Goal: Task Accomplishment & Management: Use online tool/utility

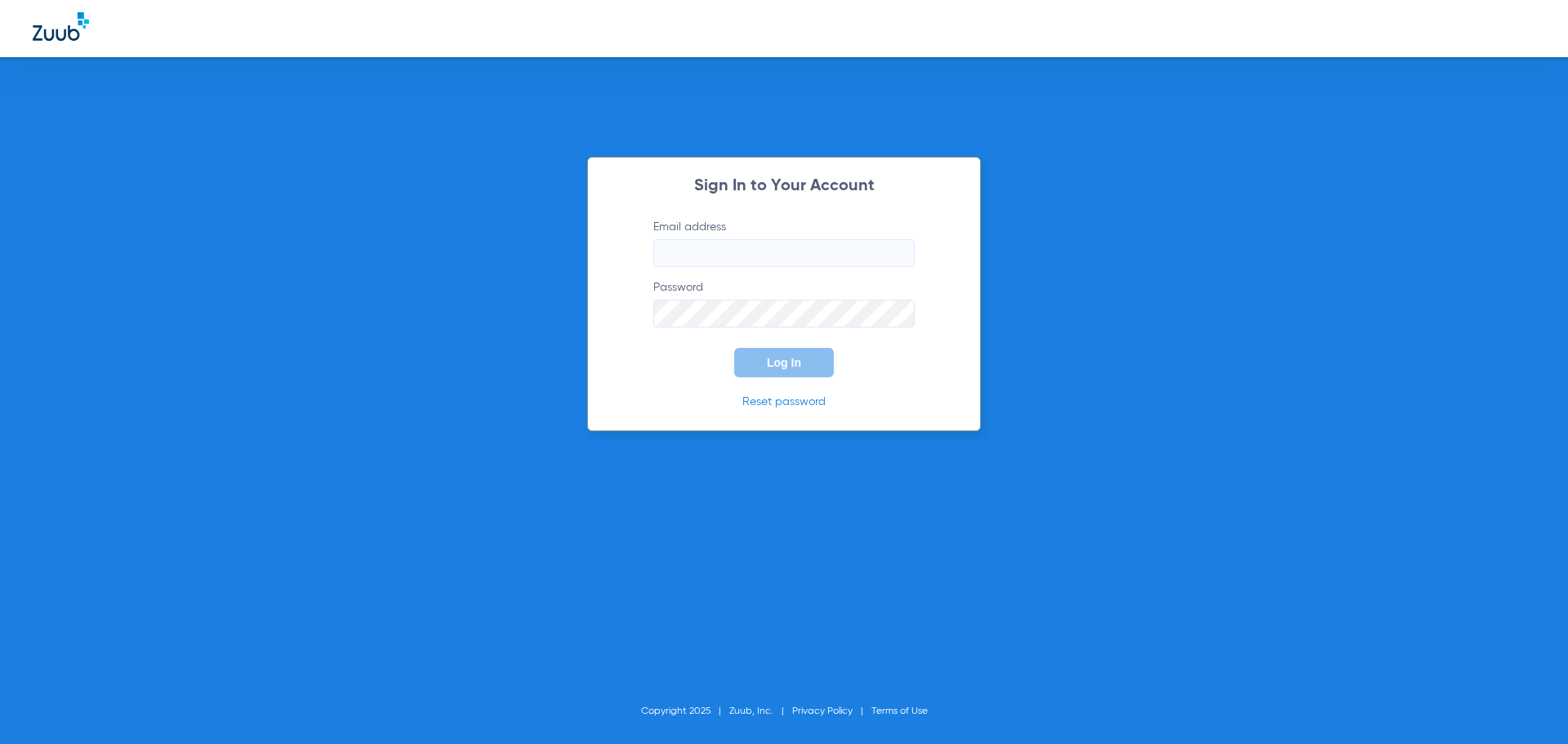
type input "[PERSON_NAME][EMAIL_ADDRESS][DOMAIN_NAME]"
click at [801, 364] on button "Log In" at bounding box center [783, 363] width 99 height 30
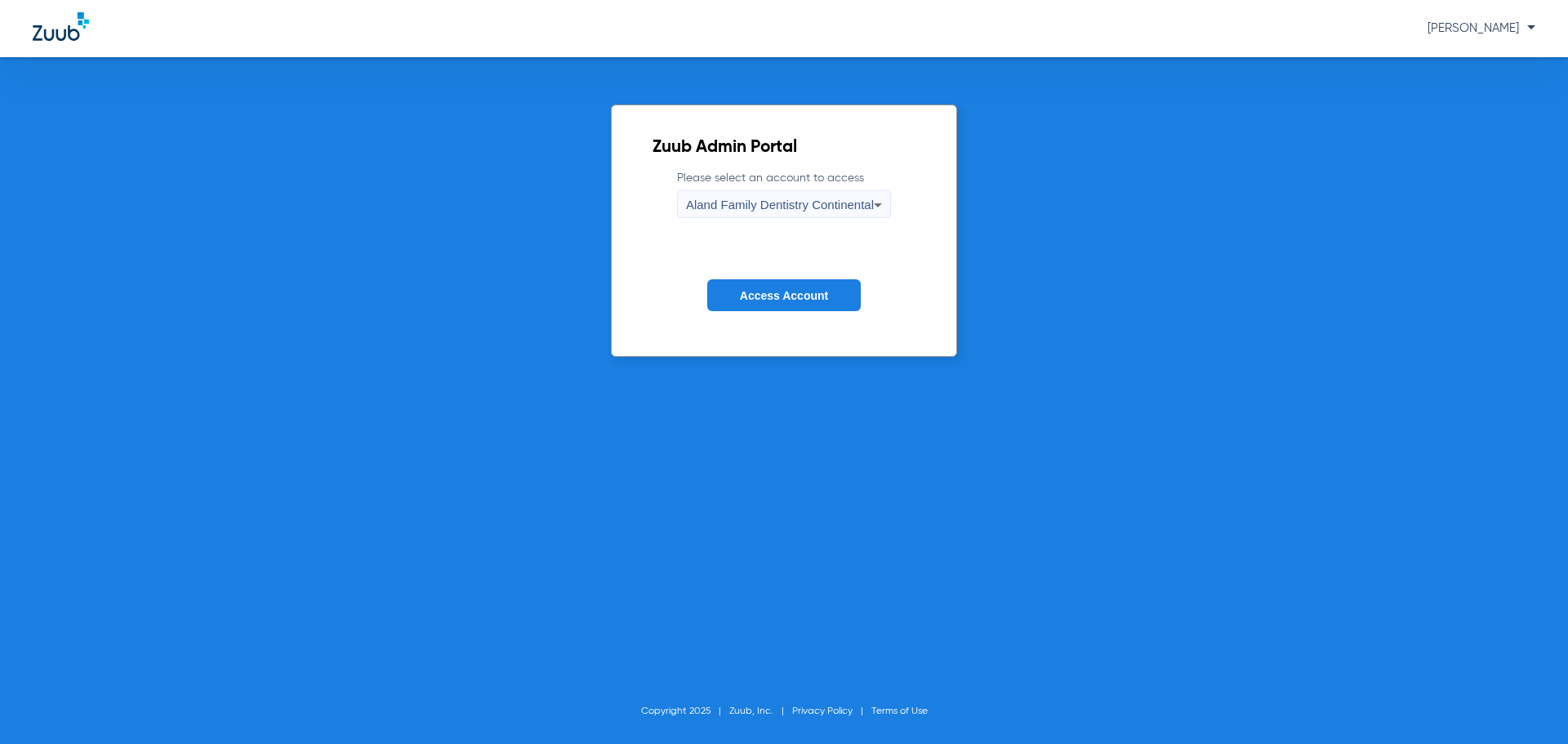
click at [712, 214] on div "Aland Family Dentistry Continental" at bounding box center [779, 205] width 188 height 28
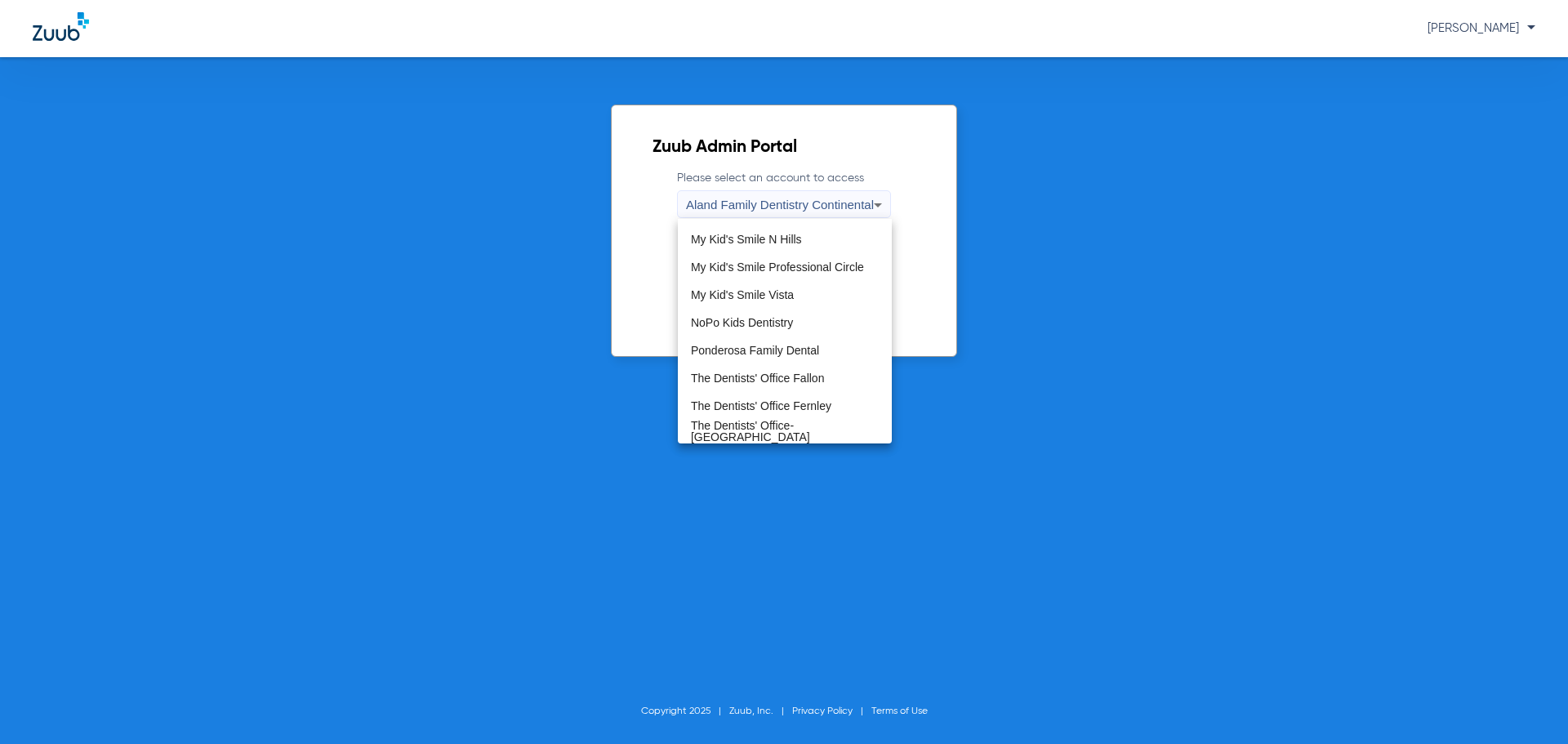
scroll to position [497, 0]
click at [776, 368] on span "The Dentists' Office Fallon" at bounding box center [756, 374] width 133 height 12
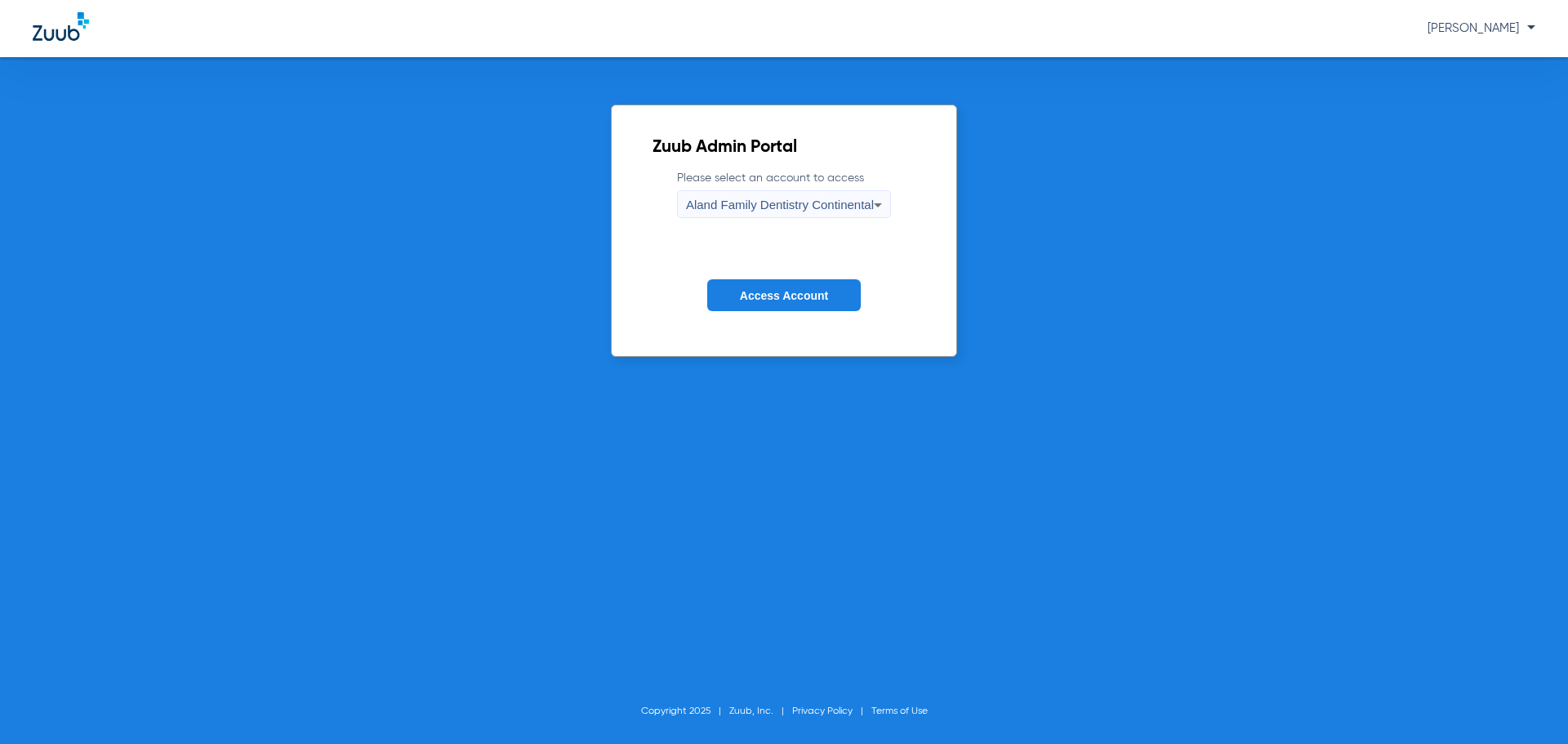
drag, startPoint x: 776, startPoint y: 368, endPoint x: 783, endPoint y: 347, distance: 22.1
click at [776, 368] on div "Zuub Admin Portal Please select an account to access Aland Family Dentistry Con…" at bounding box center [784, 401] width 1568 height 687
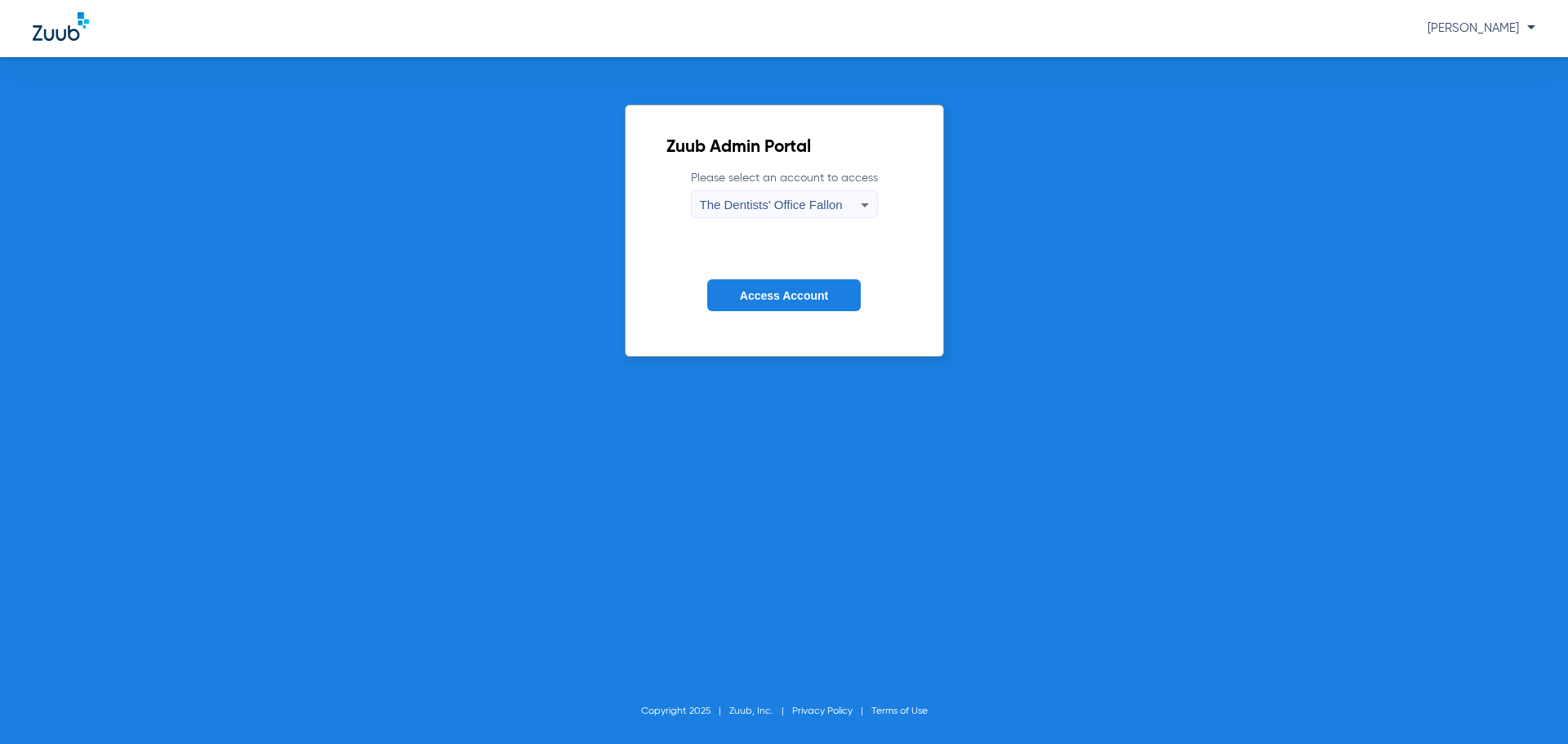
click at [804, 301] on span "Access Account" at bounding box center [784, 295] width 89 height 13
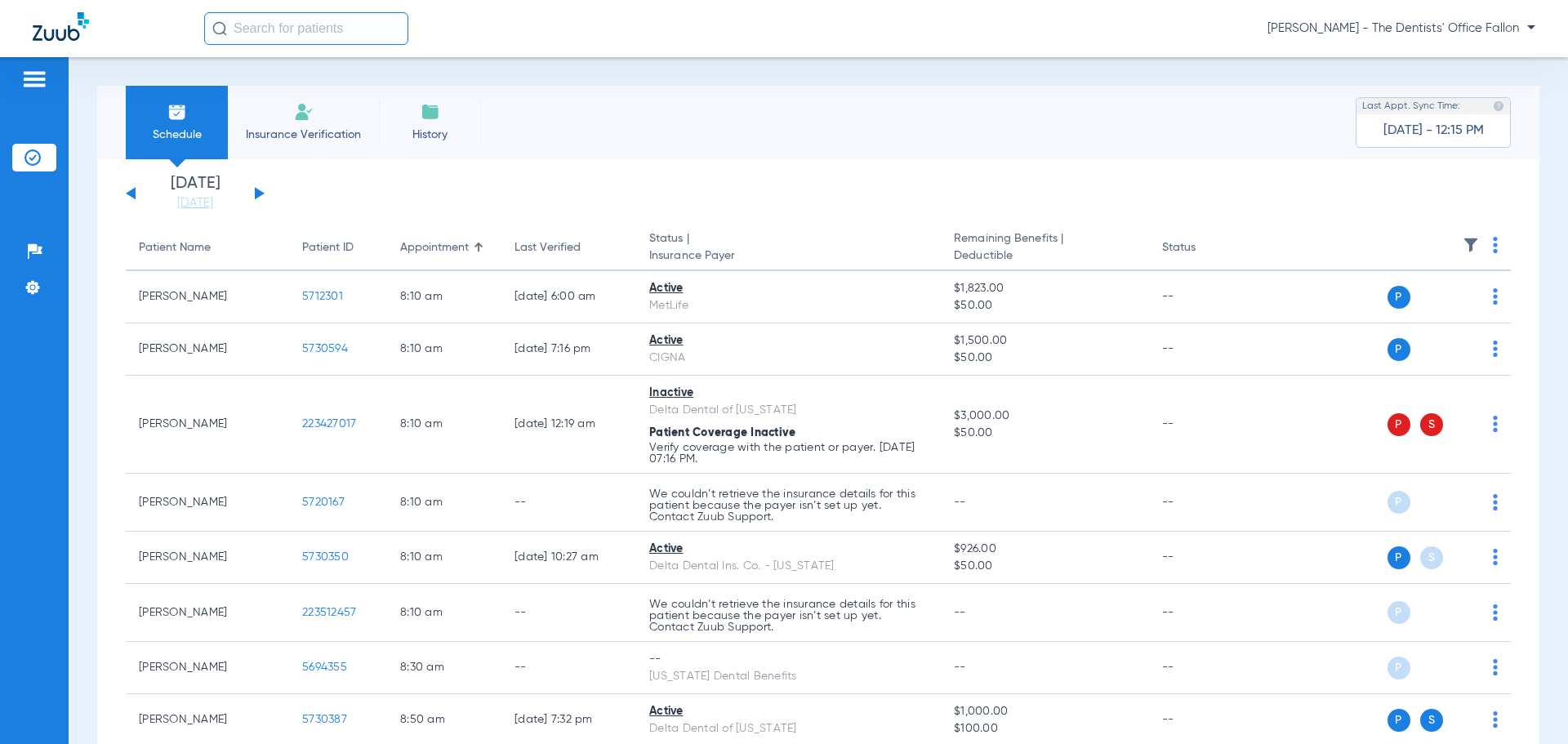
click at [260, 195] on button at bounding box center [260, 193] width 10 height 12
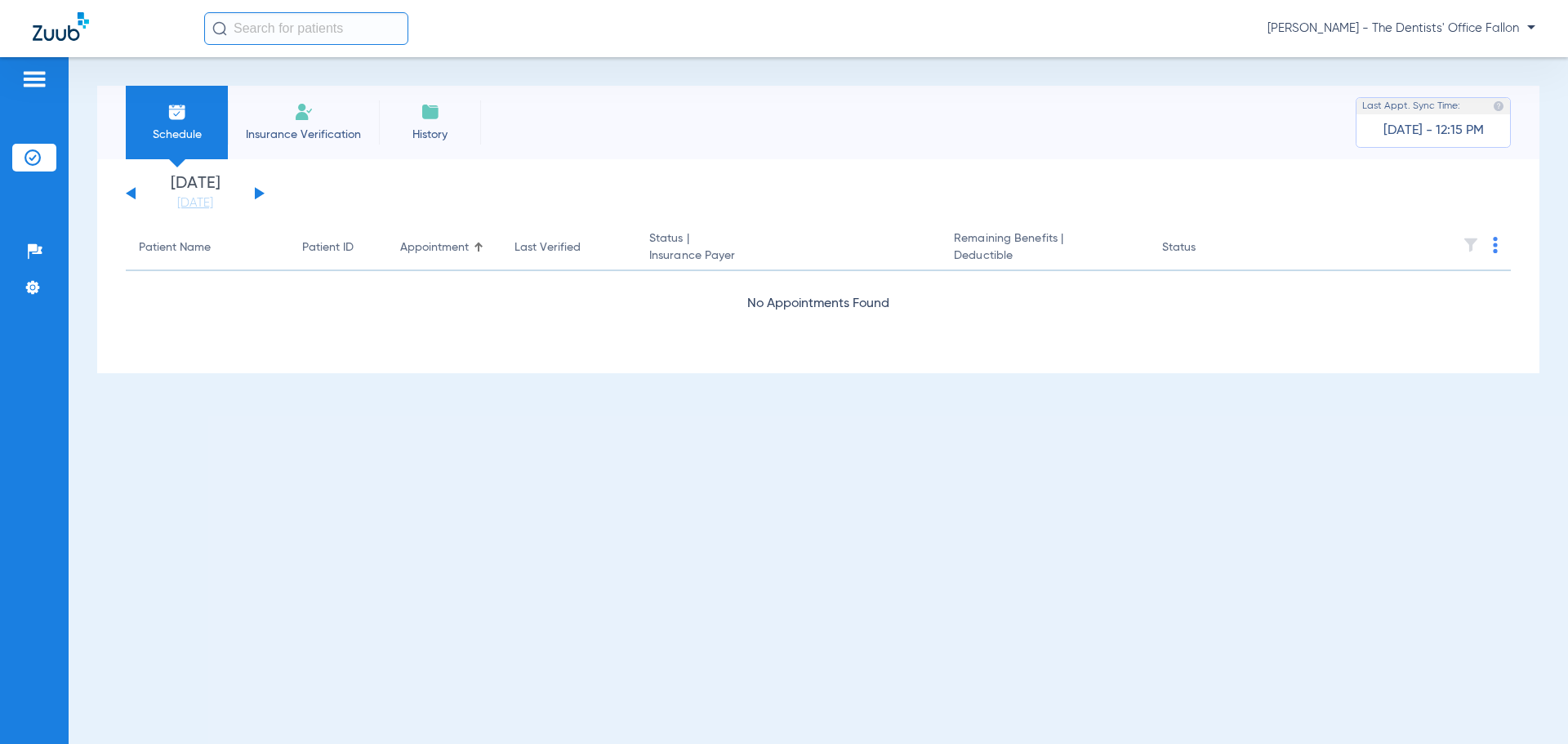
click at [260, 195] on button at bounding box center [260, 193] width 10 height 12
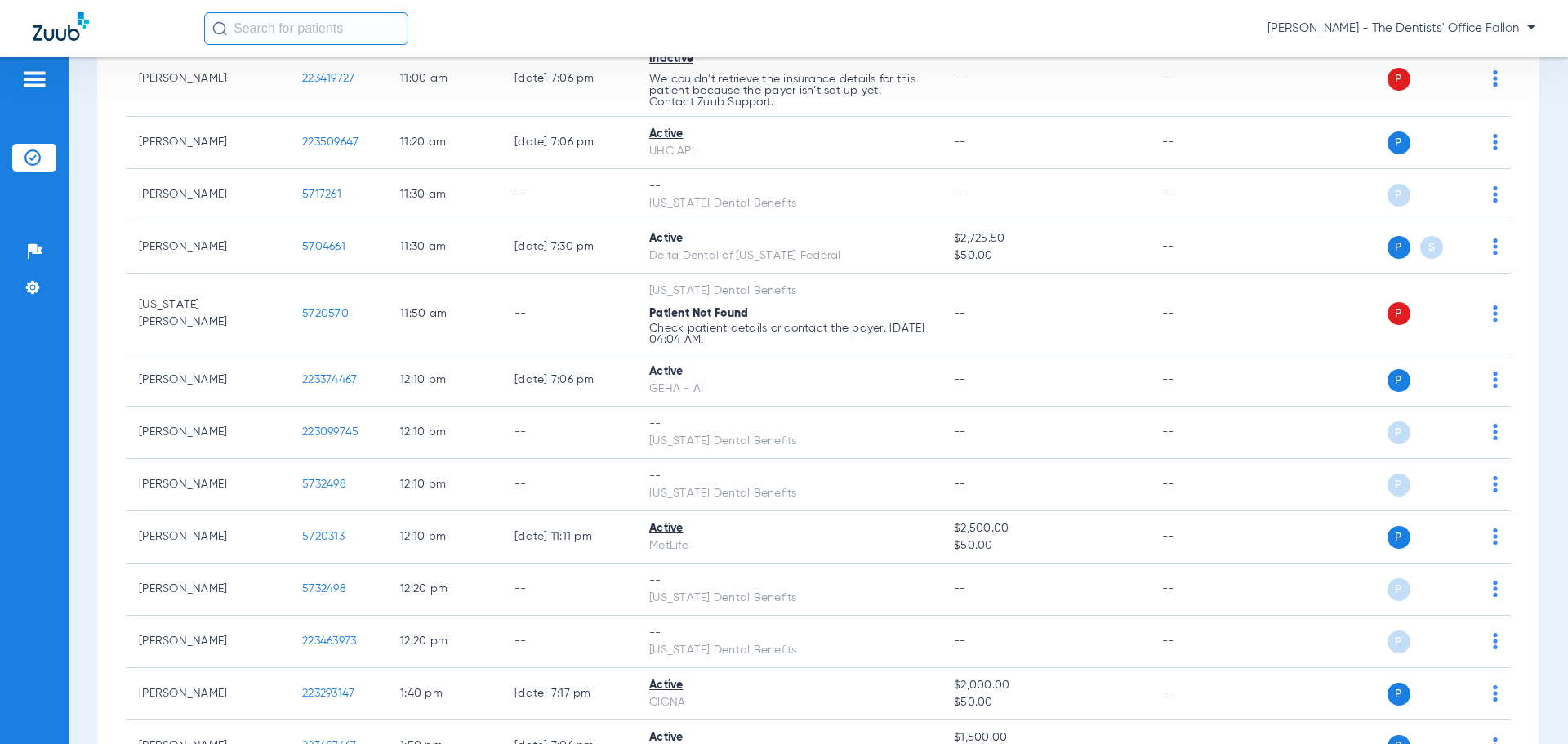
scroll to position [2287, 0]
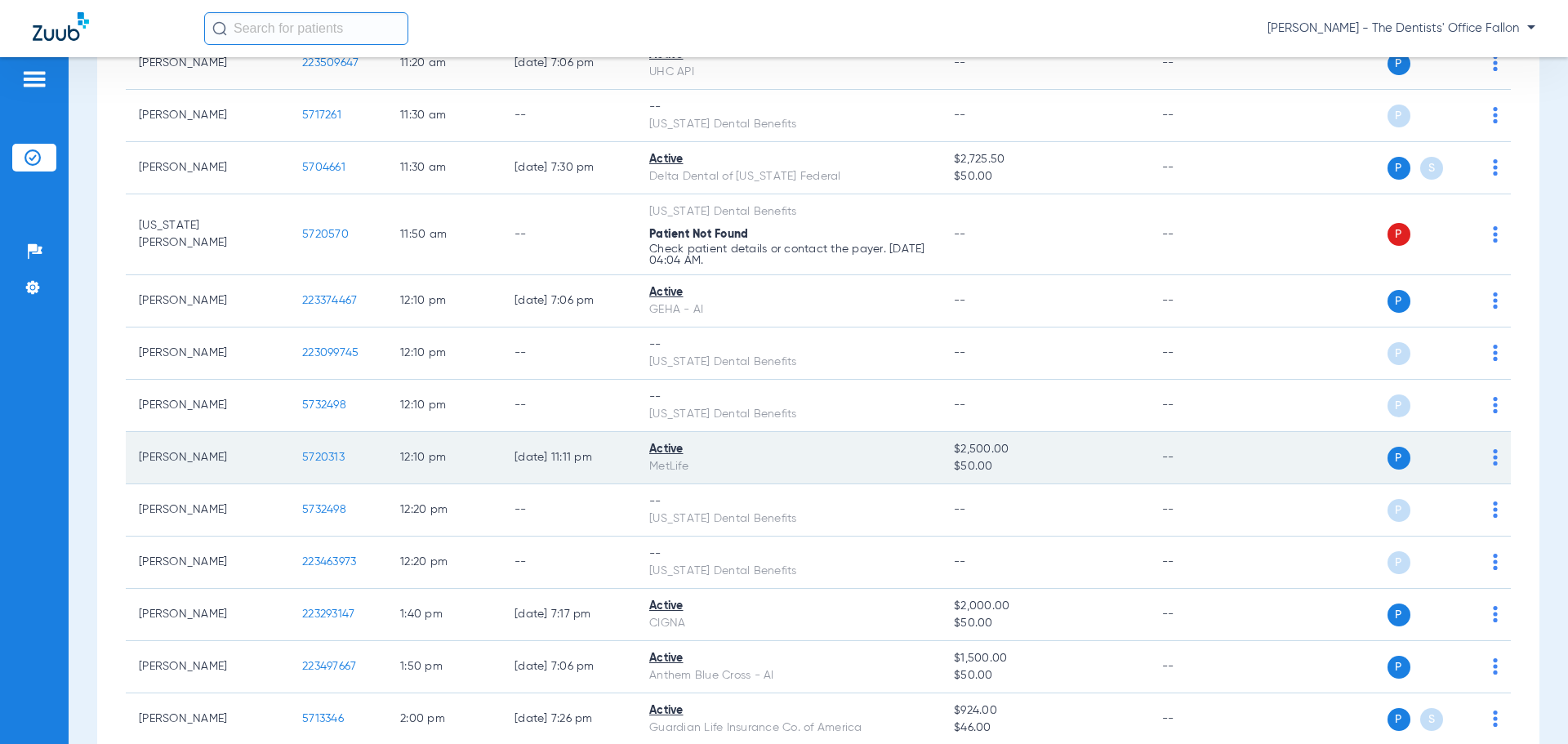
click at [1492, 459] on img at bounding box center [1494, 458] width 5 height 17
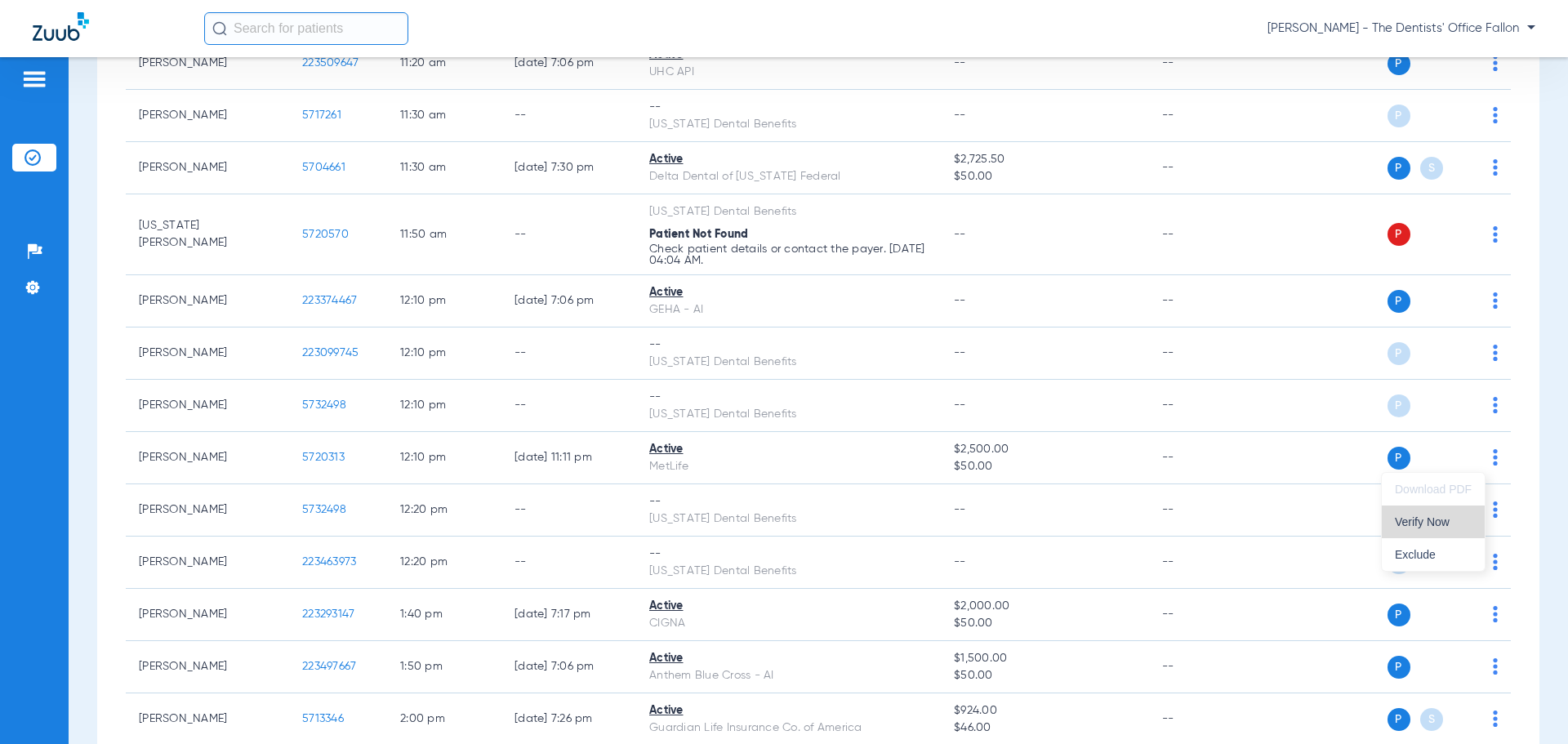
click at [1423, 513] on button "Verify Now" at bounding box center [1432, 522] width 103 height 32
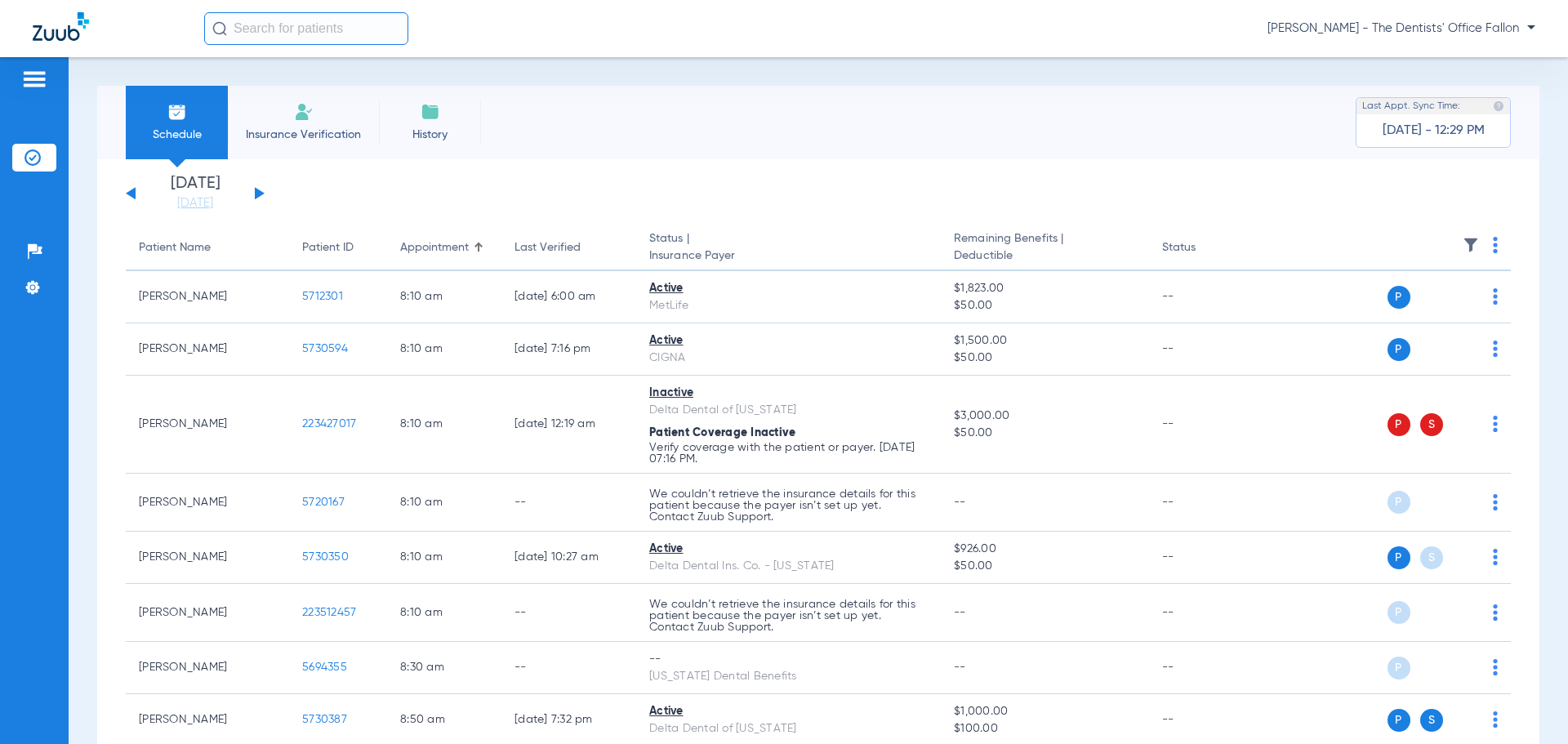
click at [262, 192] on button at bounding box center [260, 193] width 10 height 12
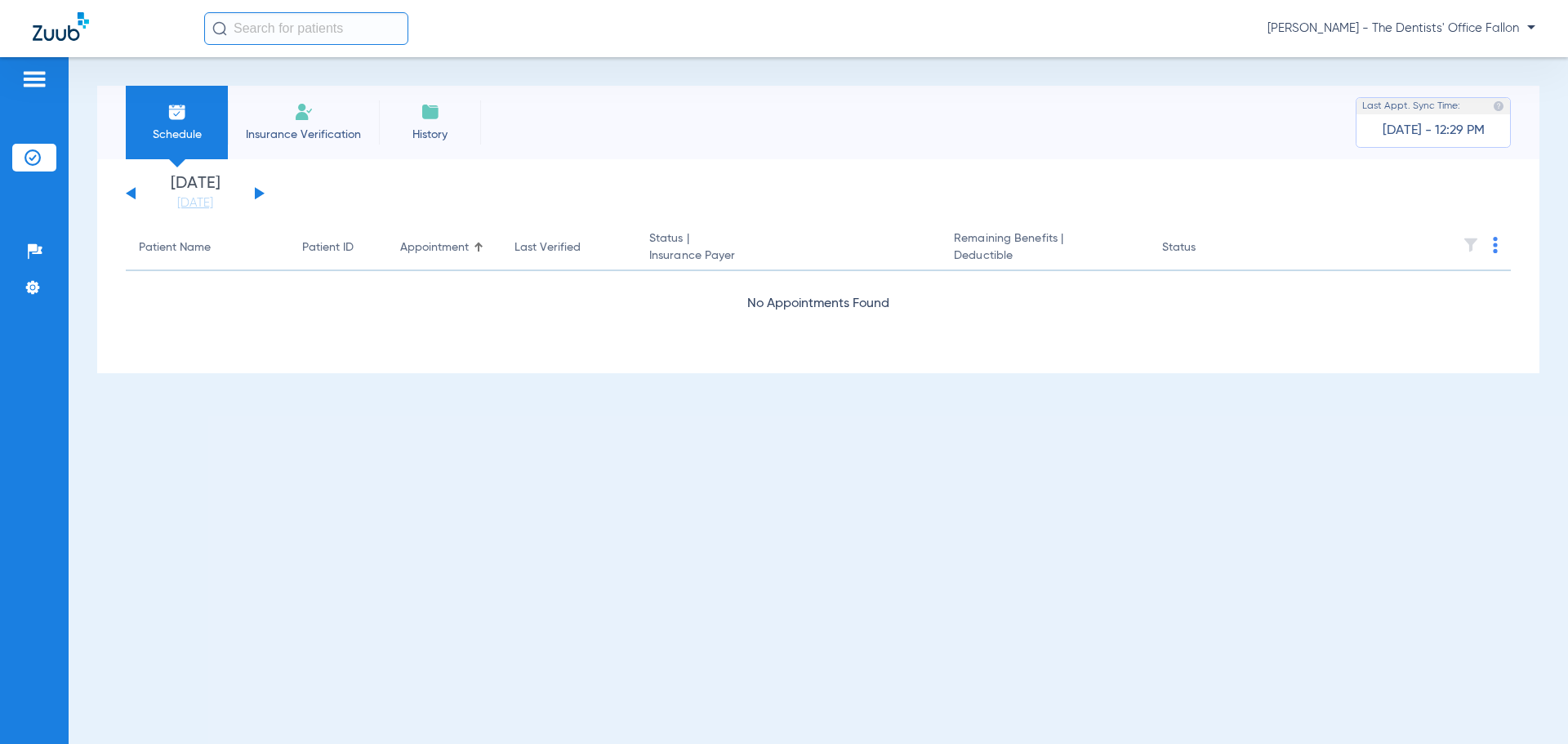
click at [262, 192] on button at bounding box center [260, 193] width 10 height 12
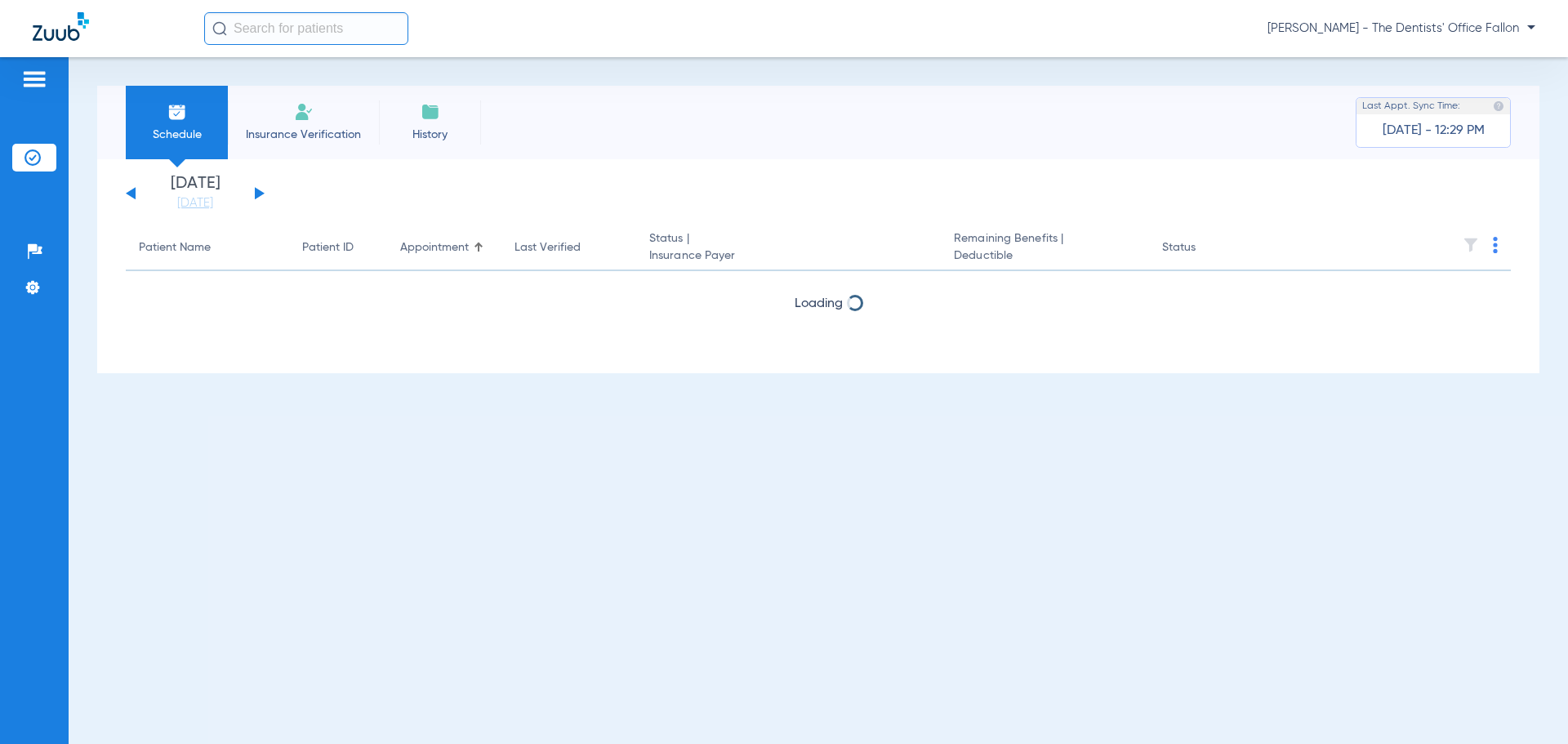
click at [262, 192] on button at bounding box center [260, 193] width 10 height 12
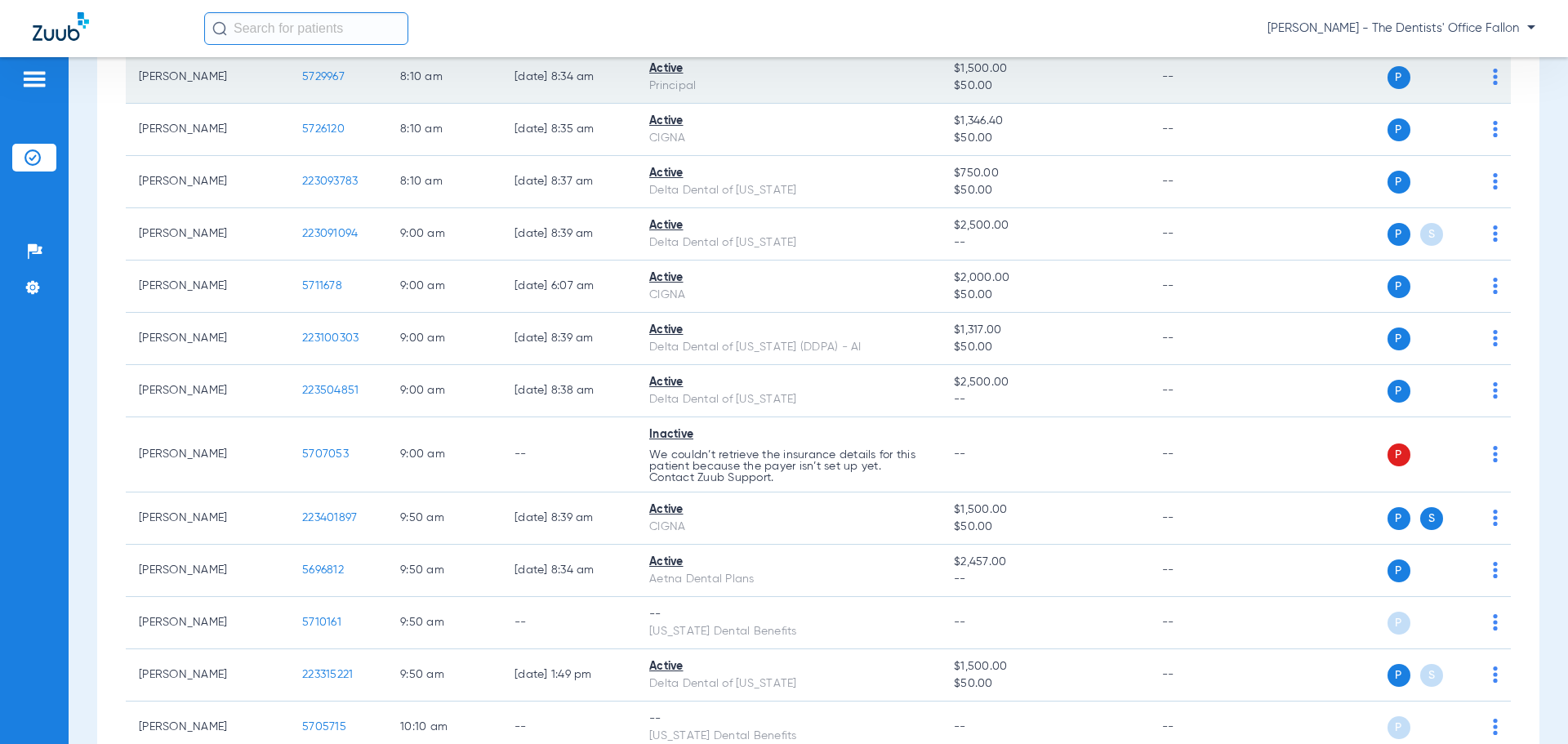
scroll to position [408, 0]
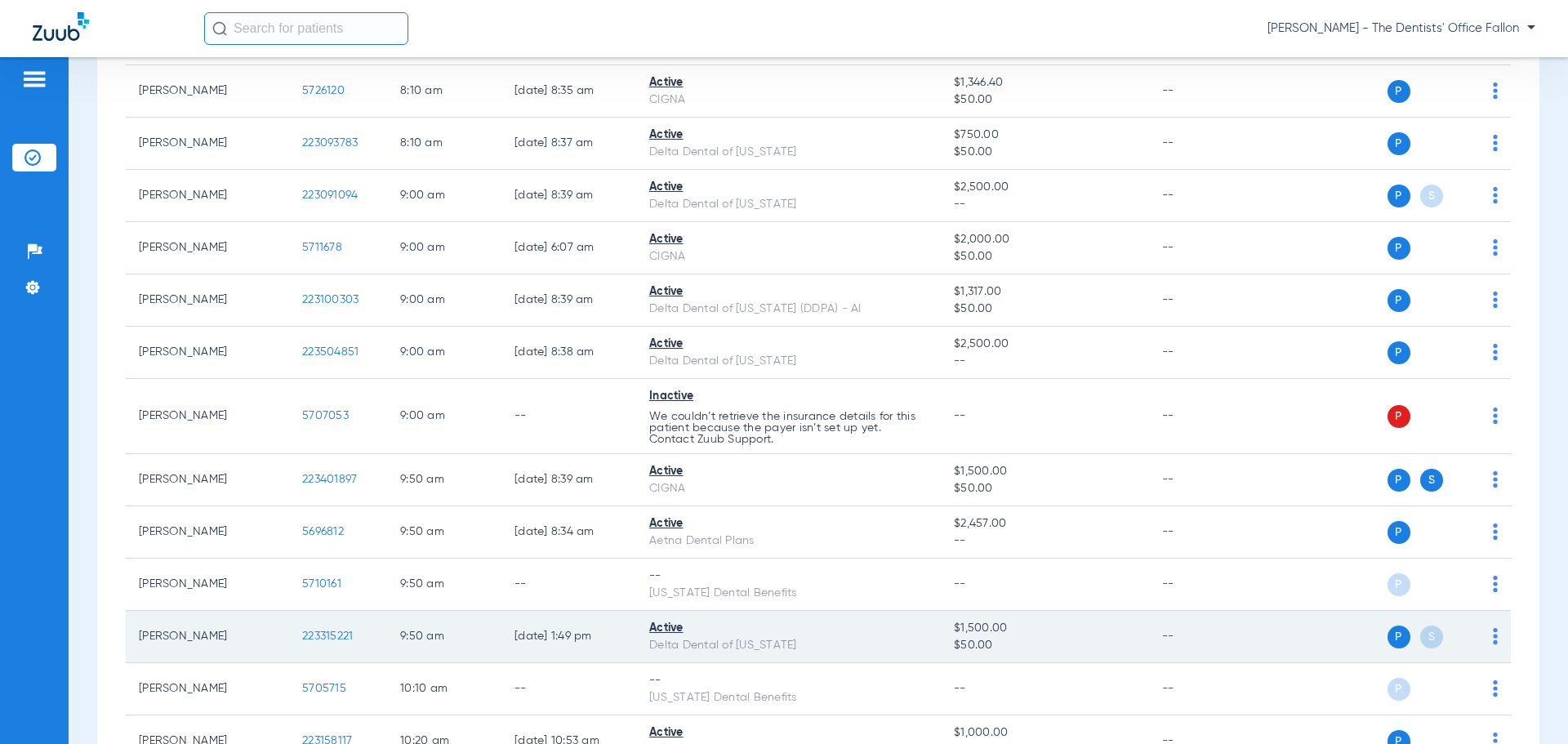
click at [1478, 637] on div "P S" at bounding box center [1378, 637] width 239 height 23
click at [1492, 637] on img at bounding box center [1494, 636] width 5 height 17
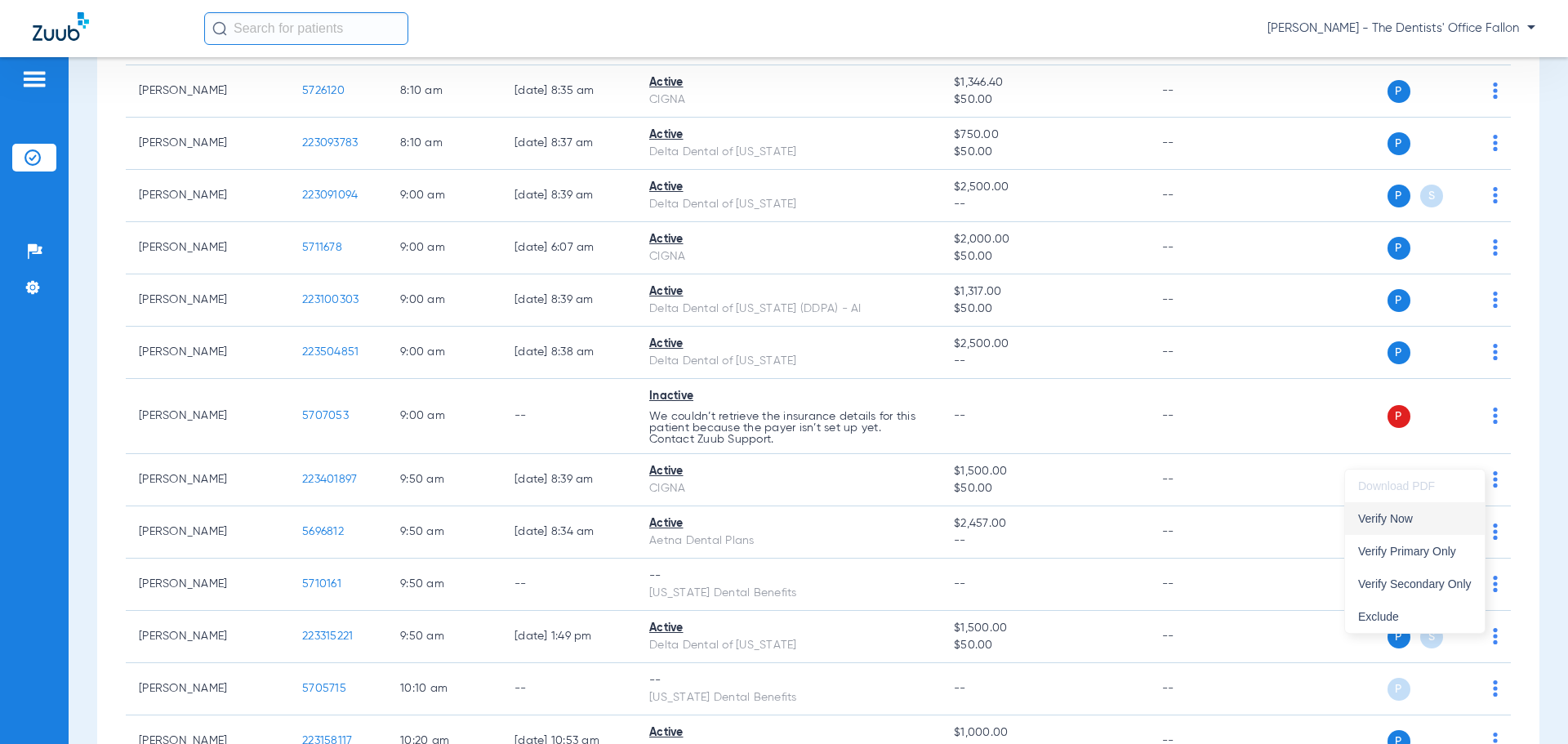
click at [1388, 523] on span "Verify Now" at bounding box center [1414, 519] width 113 height 12
click at [1388, 523] on span "P" at bounding box center [1398, 532] width 23 height 23
